Goal: Task Accomplishment & Management: Manage account settings

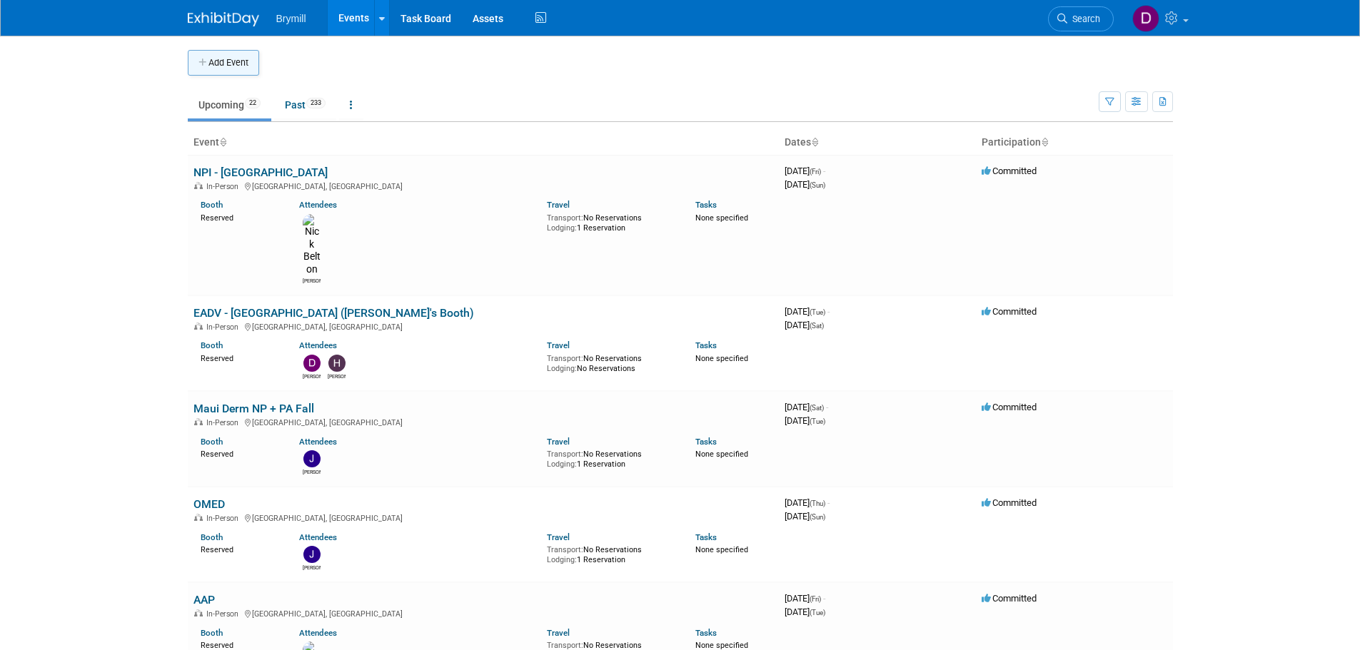
click at [216, 59] on button "Add Event" at bounding box center [223, 63] width 71 height 26
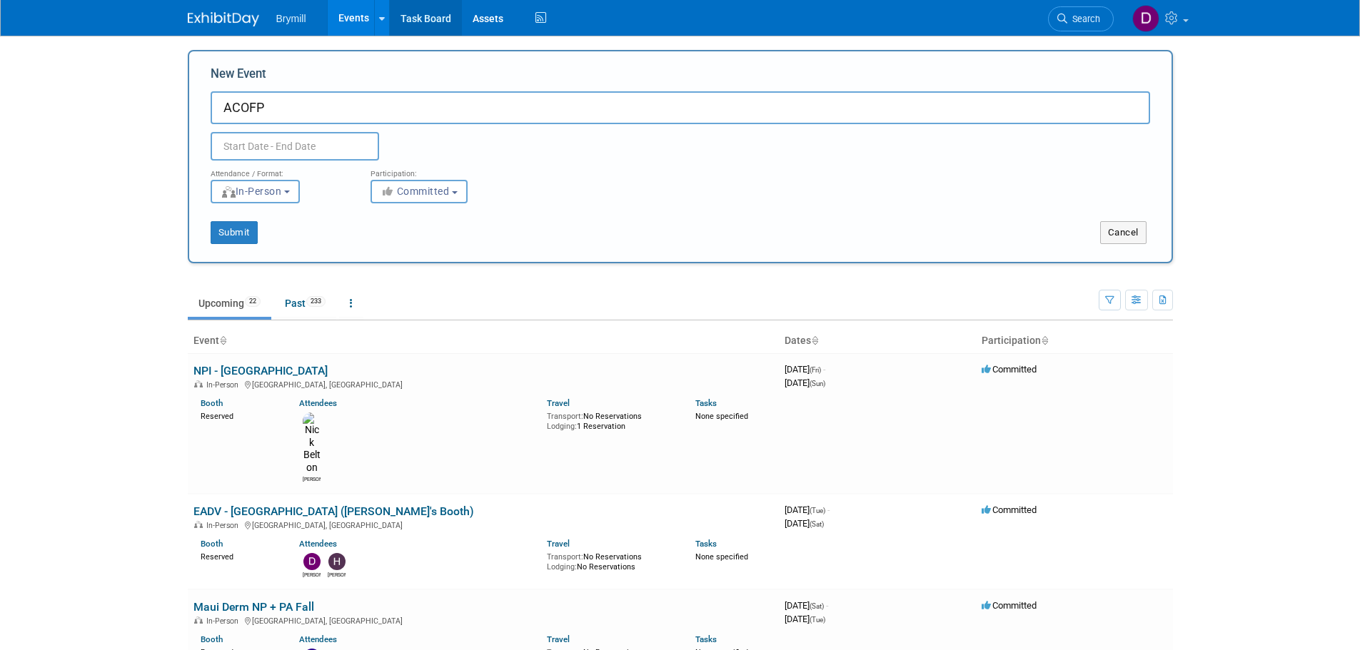
type input "ACOFP"
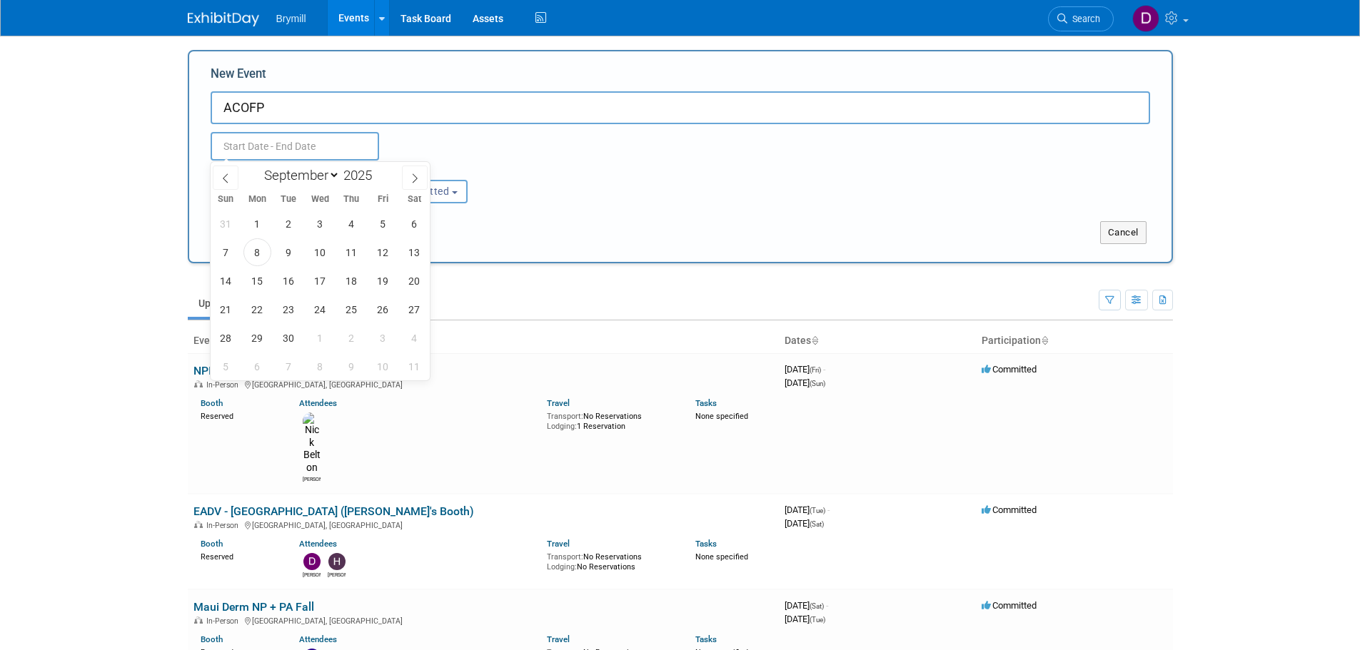
click at [306, 139] on input "text" at bounding box center [295, 146] width 168 height 29
click at [419, 173] on icon at bounding box center [415, 178] width 10 height 10
select select "11"
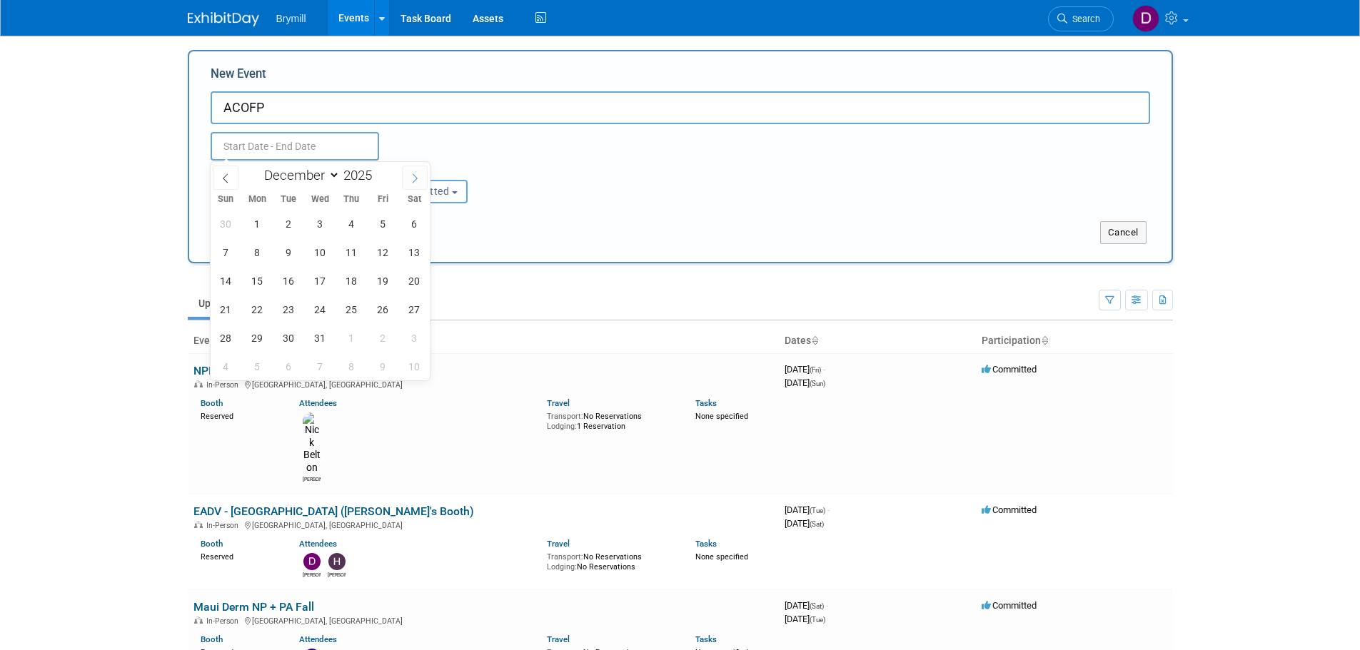
click at [419, 173] on icon at bounding box center [415, 178] width 10 height 10
type input "2026"
click at [419, 173] on icon at bounding box center [415, 178] width 10 height 10
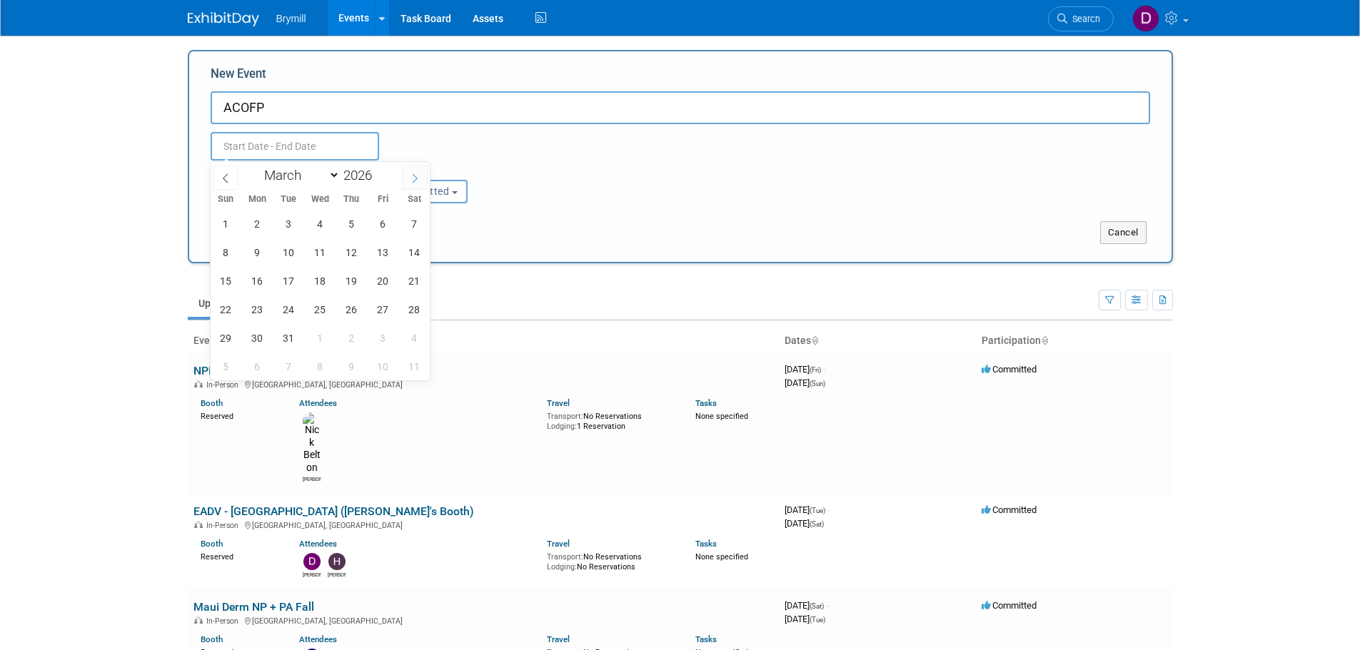
select select "3"
click at [328, 284] on span "15" at bounding box center [320, 281] width 28 height 28
click at [370, 278] on span "17" at bounding box center [383, 281] width 28 height 28
type input "[DATE] to [DATE]"
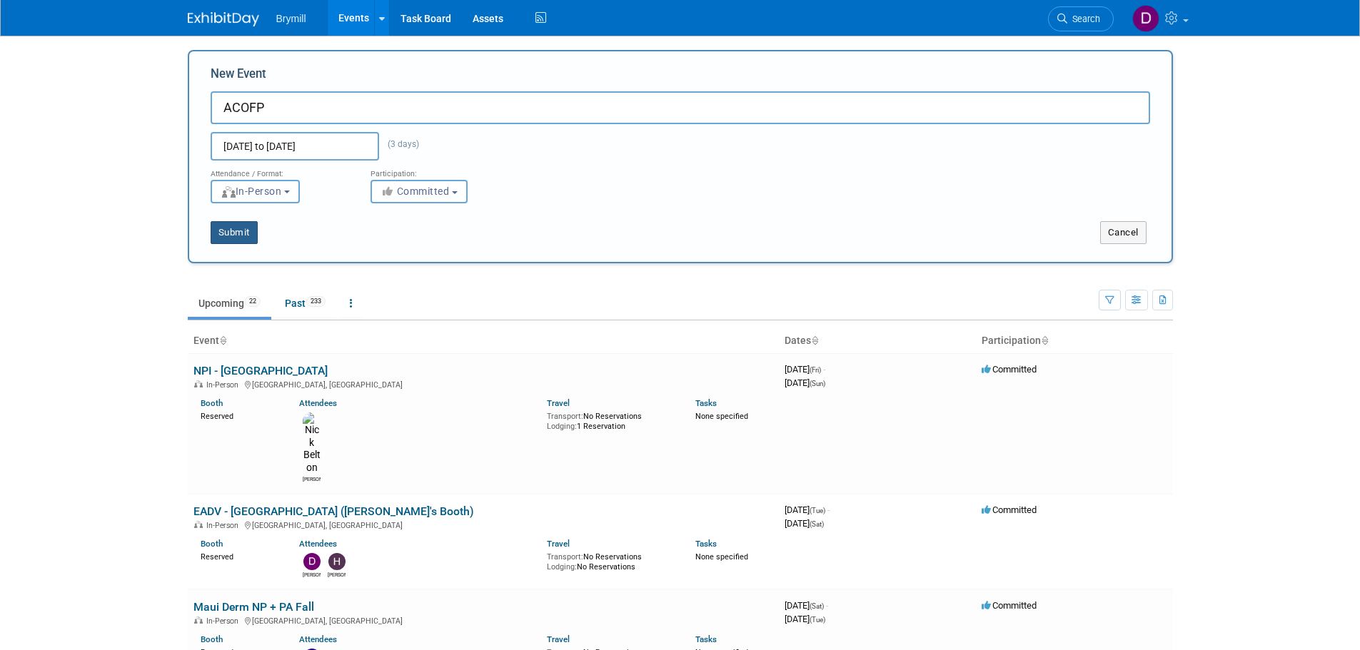
click at [226, 233] on button "Submit" at bounding box center [234, 232] width 47 height 23
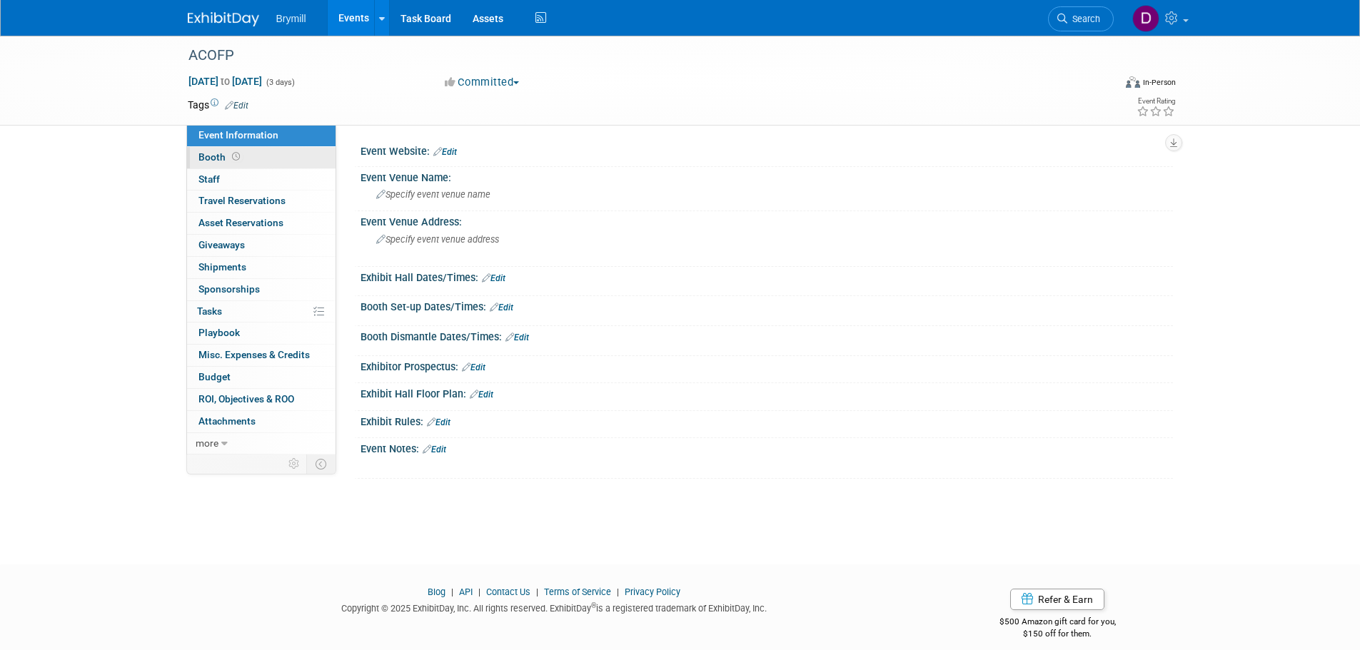
click at [262, 159] on link "Booth" at bounding box center [261, 157] width 148 height 21
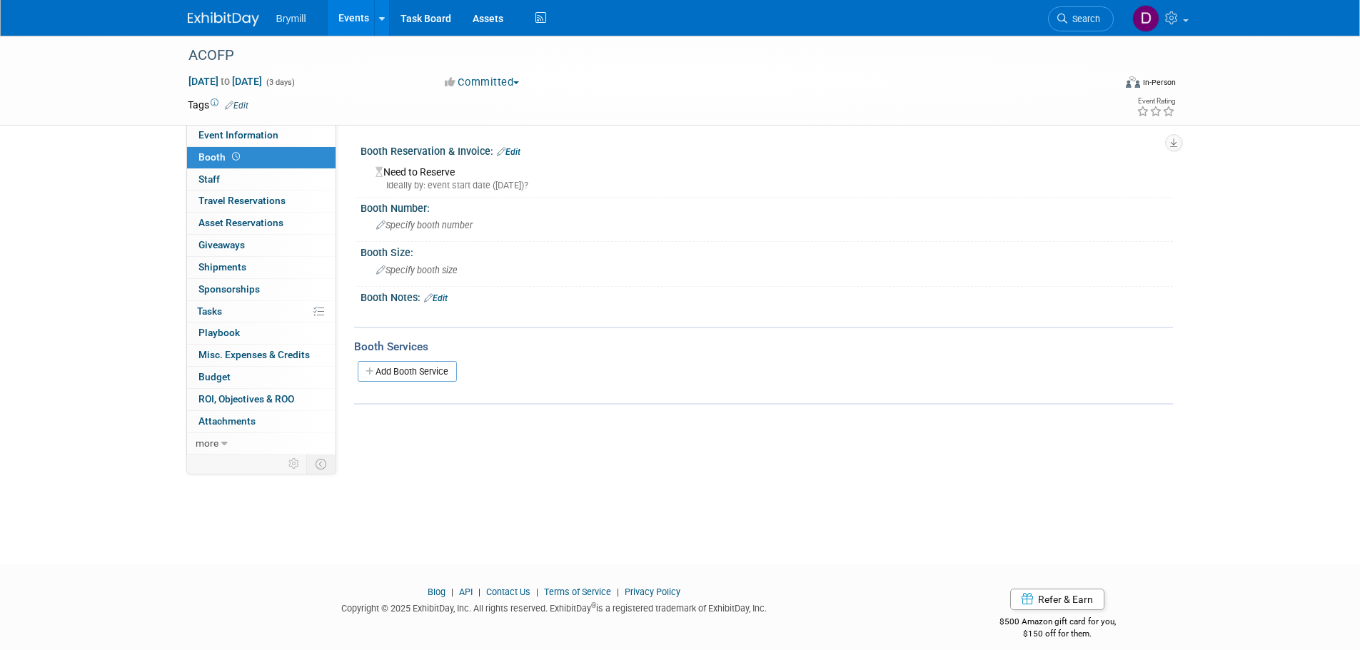
click at [516, 148] on link "Edit" at bounding box center [509, 152] width 24 height 10
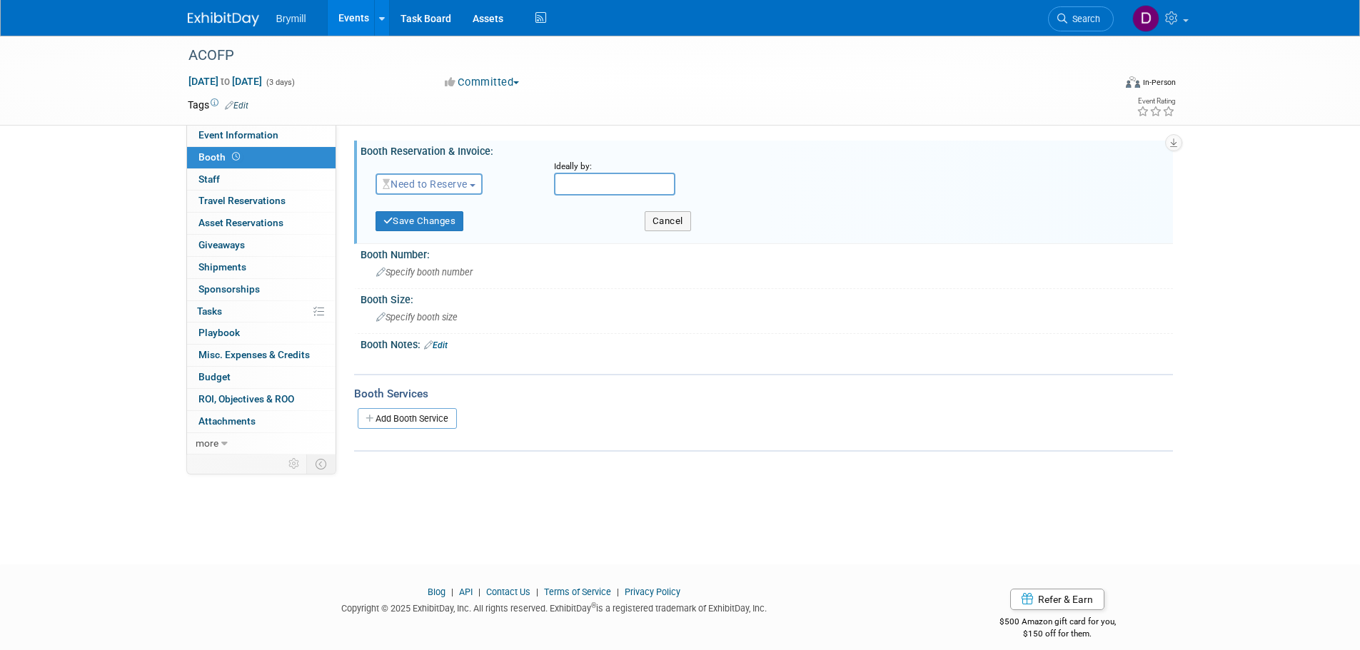
click at [461, 192] on button "Need to Reserve" at bounding box center [429, 183] width 108 height 21
click at [455, 231] on link "Reserved" at bounding box center [452, 228] width 153 height 20
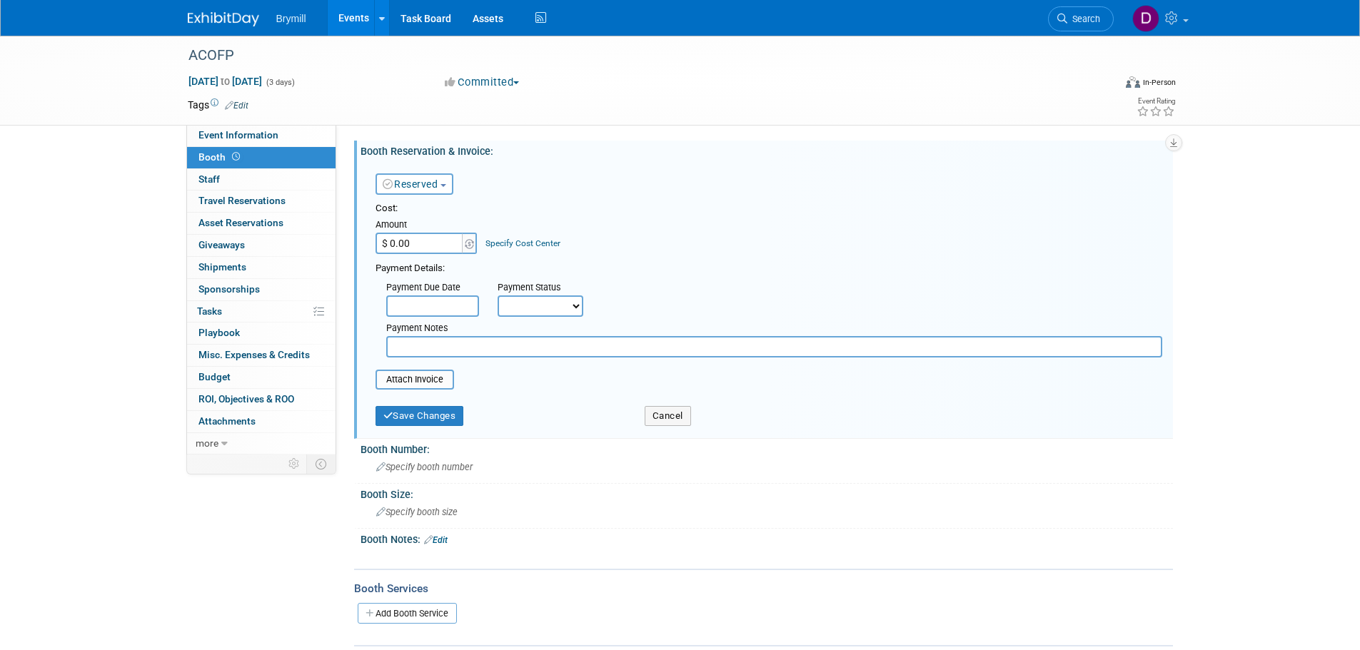
click at [411, 430] on div "Save Changes Cancel" at bounding box center [768, 415] width 787 height 36
click at [415, 414] on button "Save Changes" at bounding box center [419, 416] width 89 height 20
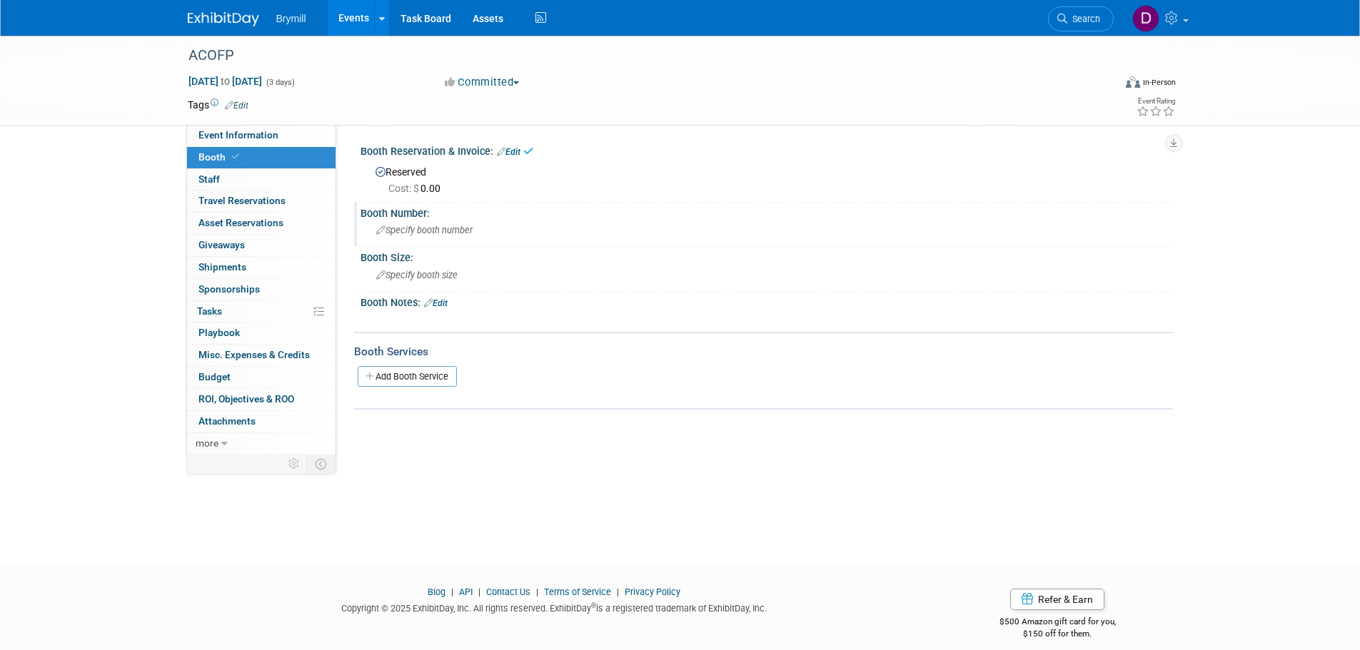
click at [418, 234] on span "Specify booth number" at bounding box center [424, 230] width 96 height 11
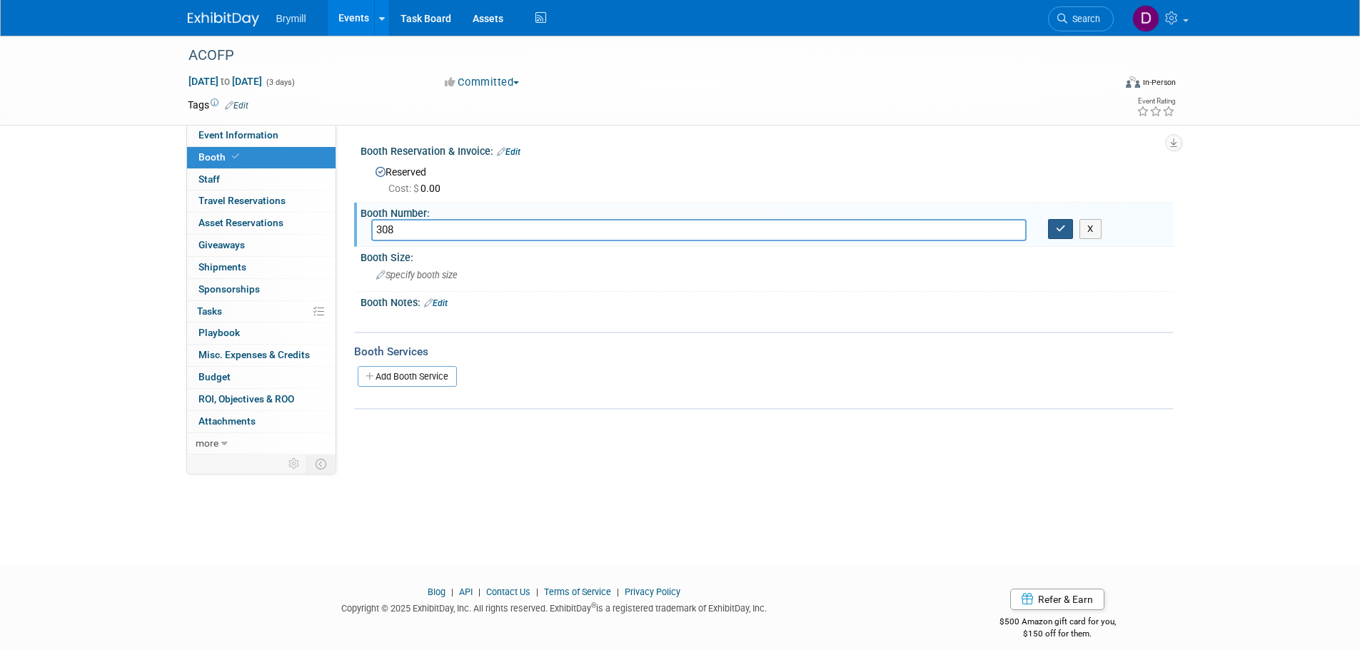
type input "308"
click at [1066, 236] on button "button" at bounding box center [1061, 229] width 26 height 20
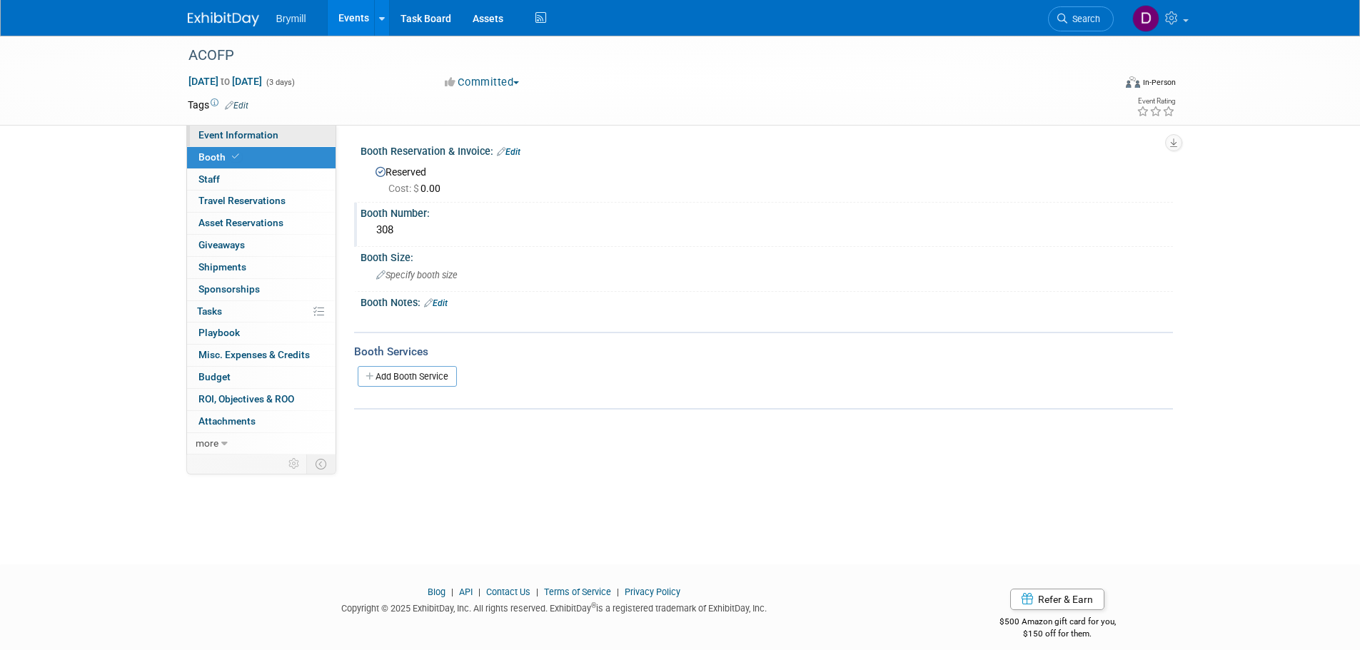
click at [308, 136] on link "Event Information" at bounding box center [261, 135] width 148 height 21
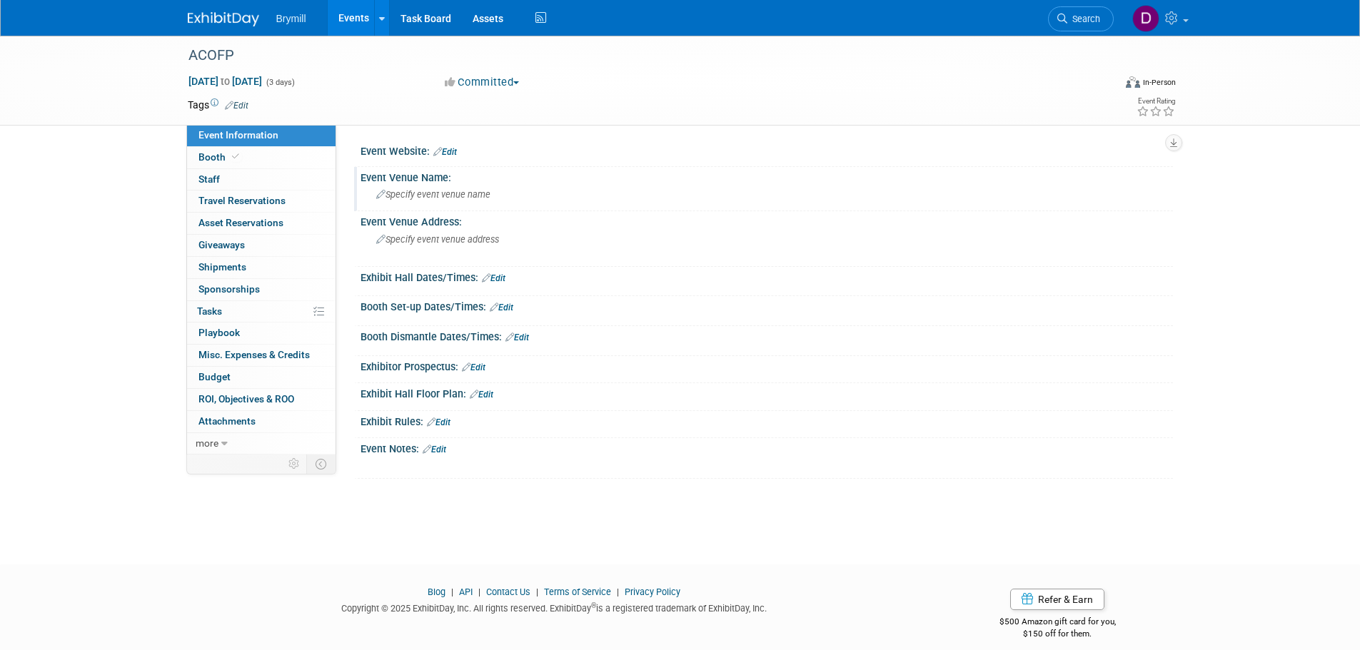
click at [506, 192] on div "Specify event venue name" at bounding box center [766, 194] width 791 height 22
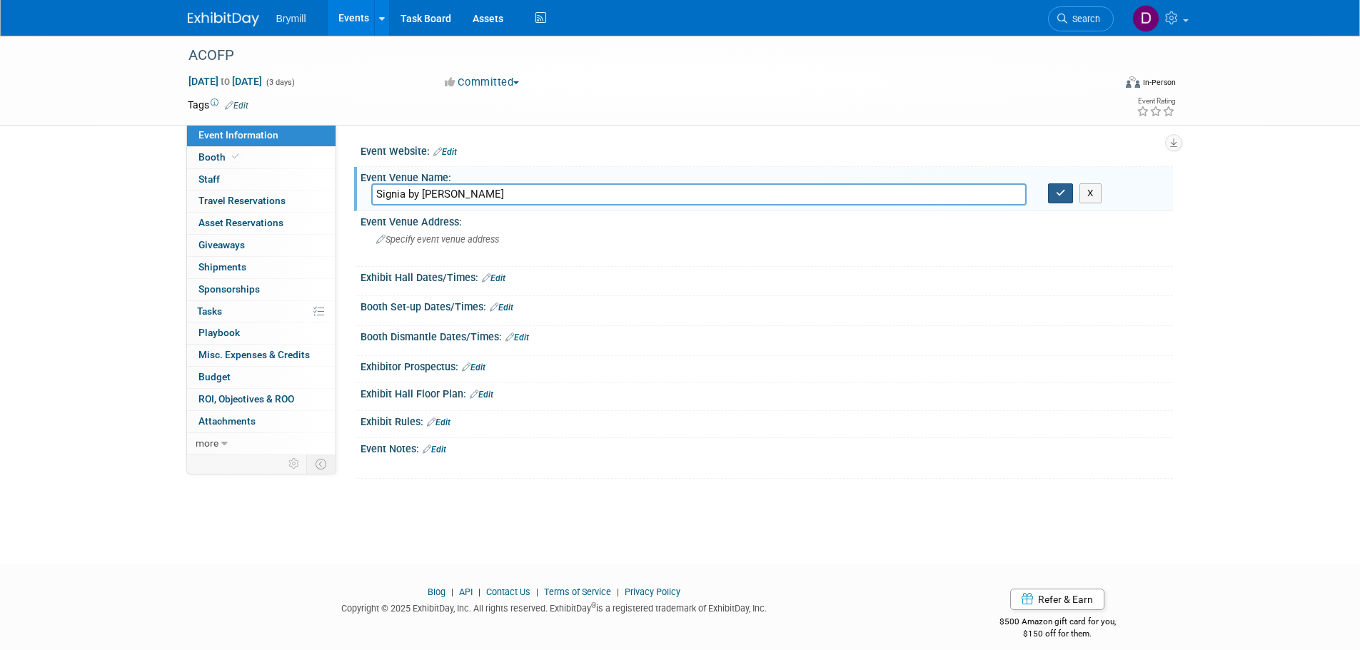
type input "Signia by Hilton Orlando"
click at [1061, 189] on icon "button" at bounding box center [1061, 192] width 10 height 9
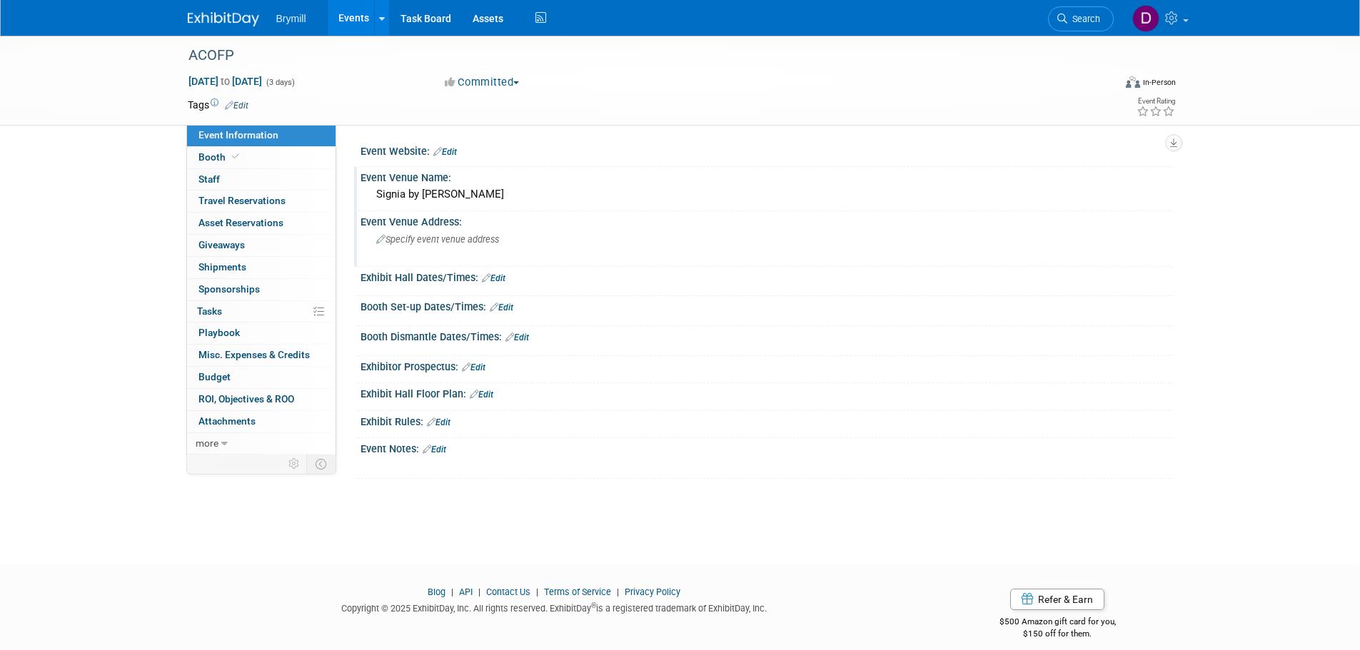
click at [476, 227] on div "Event Venue Address:" at bounding box center [766, 220] width 812 height 18
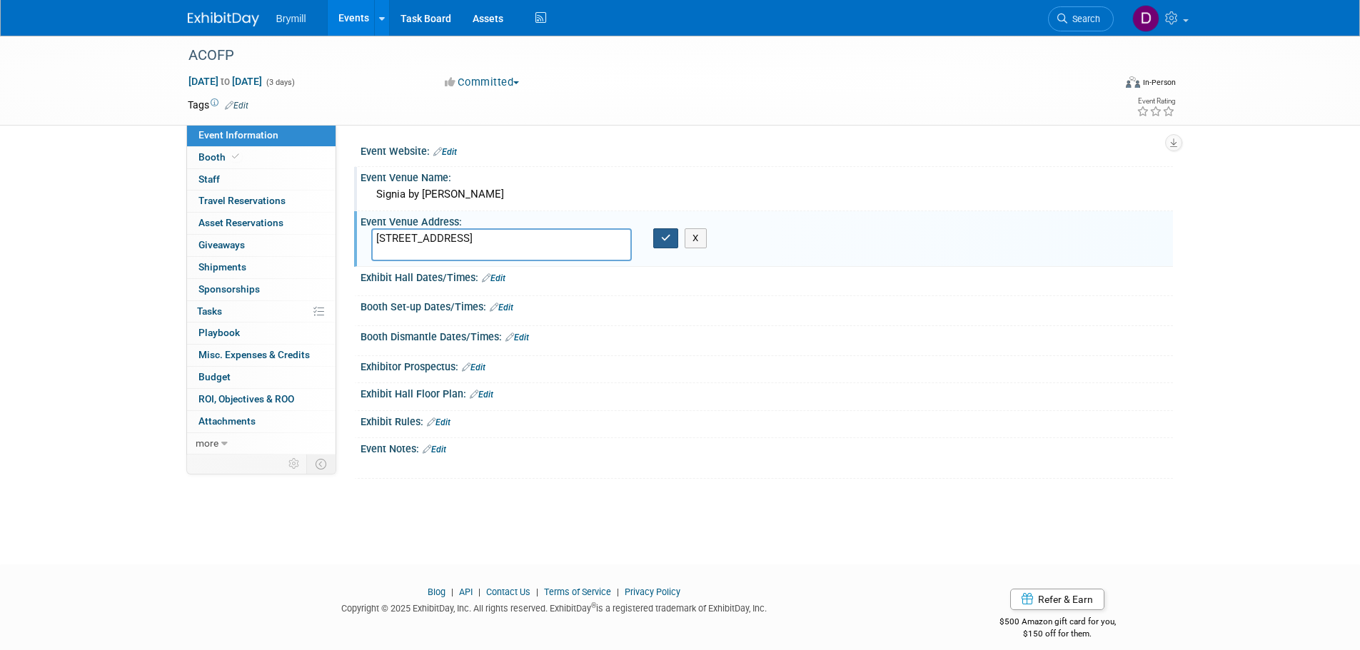
type textarea "14100 Bonnet Creek Resort Ln, Orlando, FL 32821"
click at [676, 247] on button "button" at bounding box center [666, 238] width 26 height 20
